Goal: Task Accomplishment & Management: Complete application form

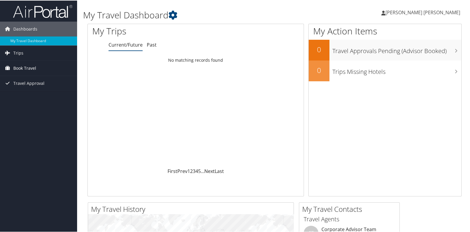
click at [25, 65] on span "Book Travel" at bounding box center [24, 67] width 23 height 15
click at [34, 95] on link "Book/Manage Online Trips" at bounding box center [38, 97] width 77 height 9
click at [19, 68] on span "Book Travel" at bounding box center [24, 67] width 23 height 15
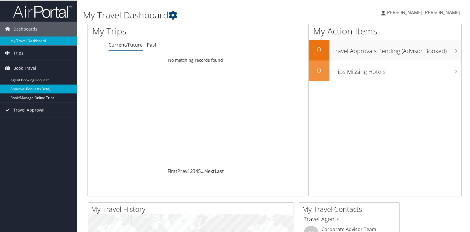
click at [41, 89] on link "Approval Request (Beta)" at bounding box center [38, 88] width 77 height 9
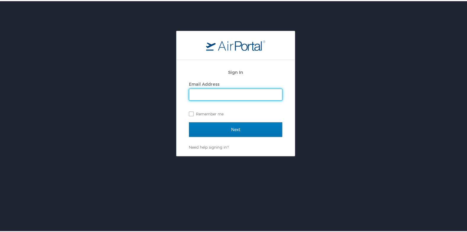
type input "raul.chavez.valdespino@us.indorama.net"
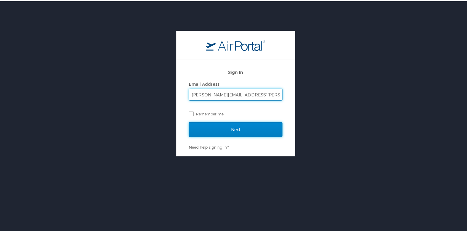
click at [218, 127] on input "Next" at bounding box center [236, 128] width 94 height 15
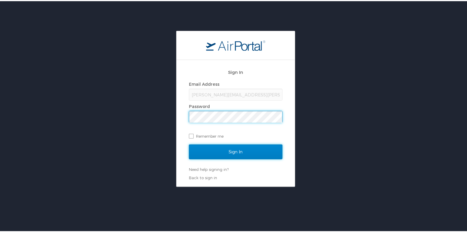
click at [210, 148] on input "Sign In" at bounding box center [236, 150] width 94 height 15
